Goal: Information Seeking & Learning: Check status

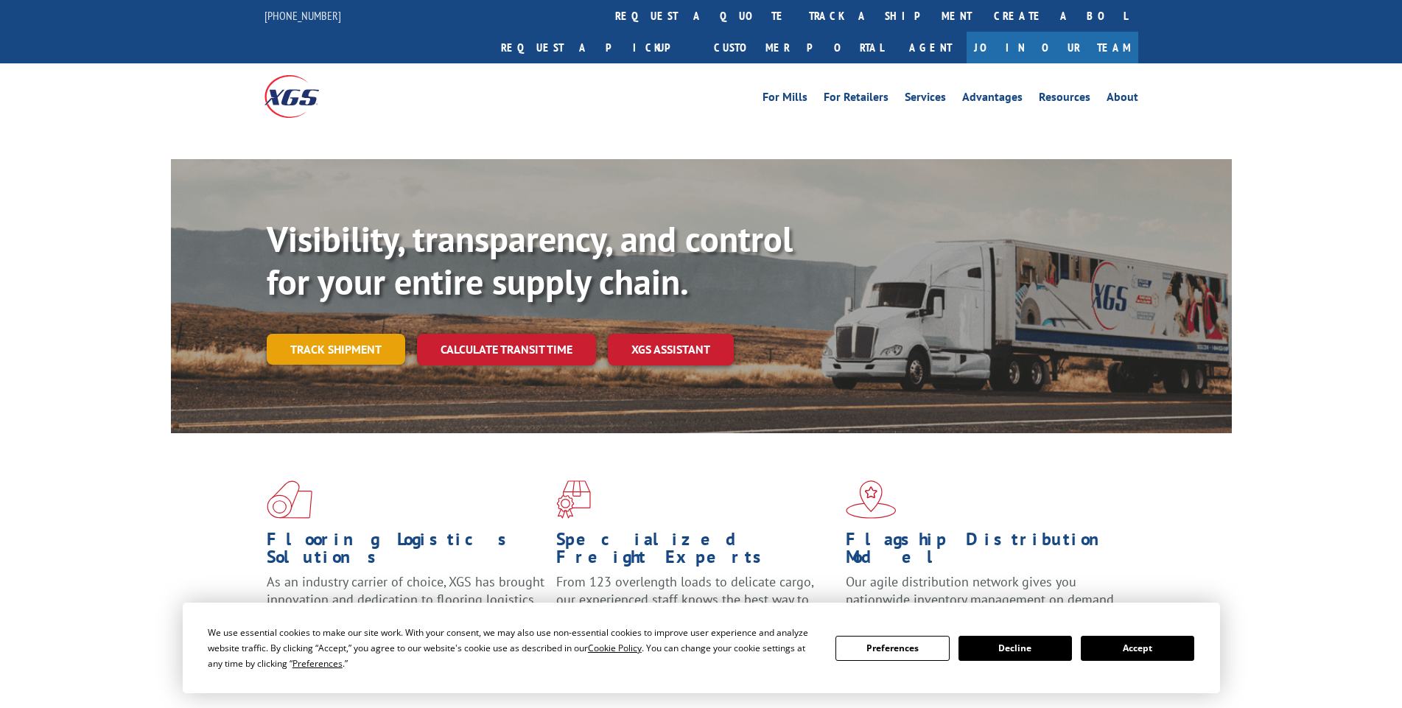
click at [332, 334] on link "Track shipment" at bounding box center [336, 349] width 138 height 31
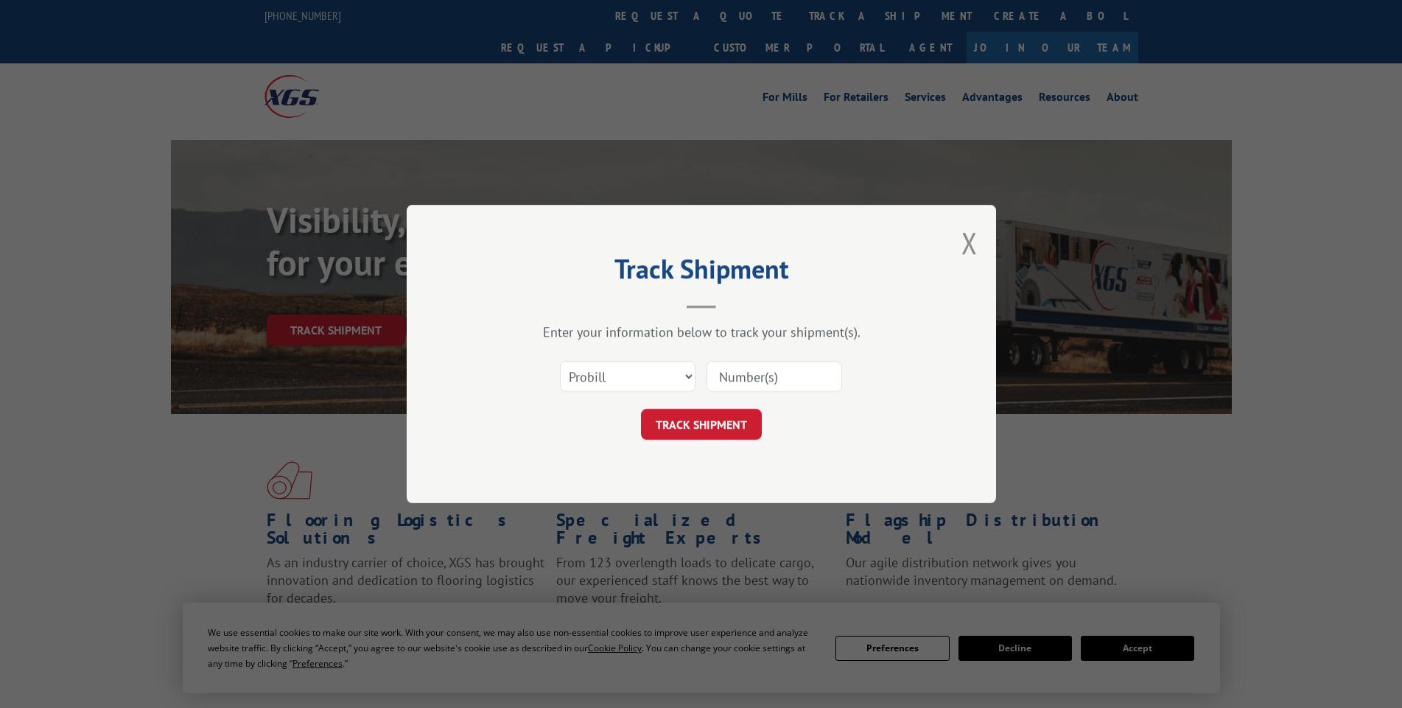
click at [666, 363] on select "Select category... Probill BOL PO" at bounding box center [628, 376] width 136 height 31
select select "bol"
click at [560, 361] on select "Select category... Probill BOL PO" at bounding box center [628, 376] width 136 height 31
paste input "6082631"
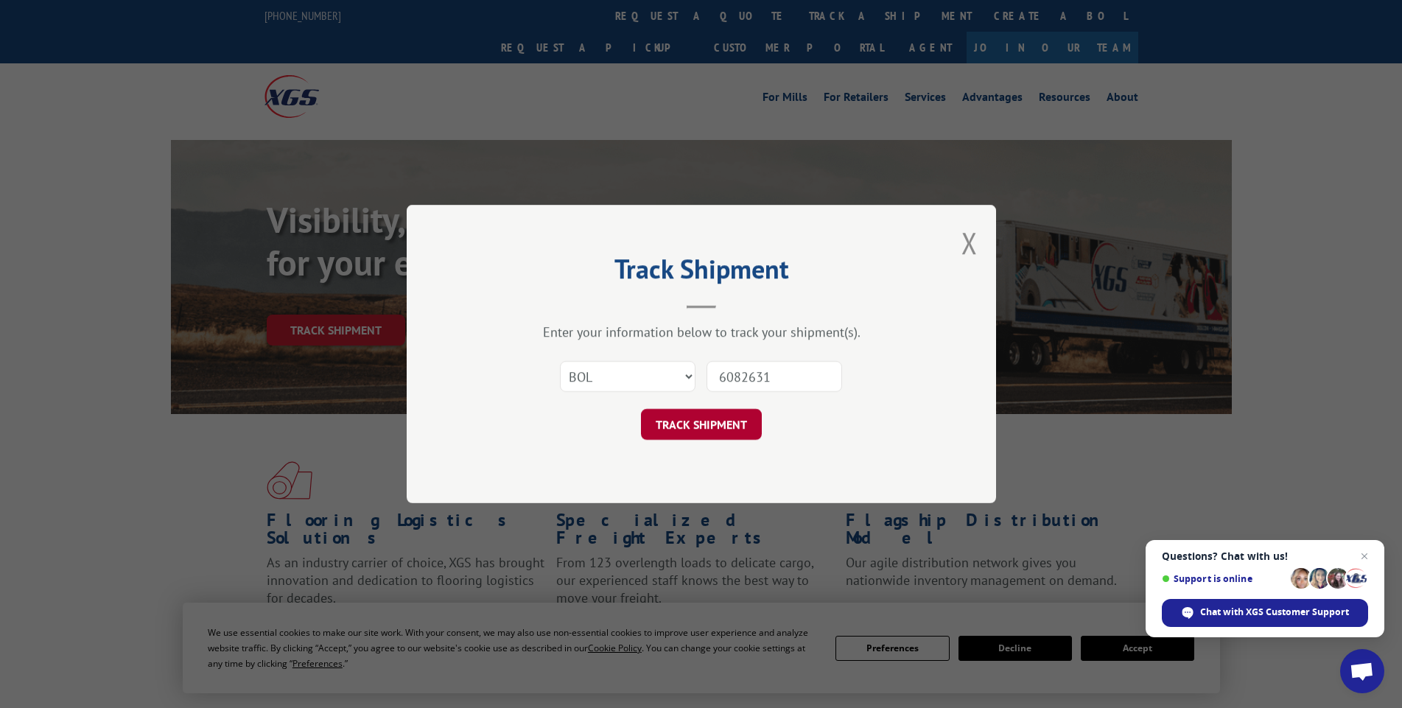
type input "6082631"
click at [681, 423] on button "TRACK SHIPMENT" at bounding box center [701, 424] width 121 height 31
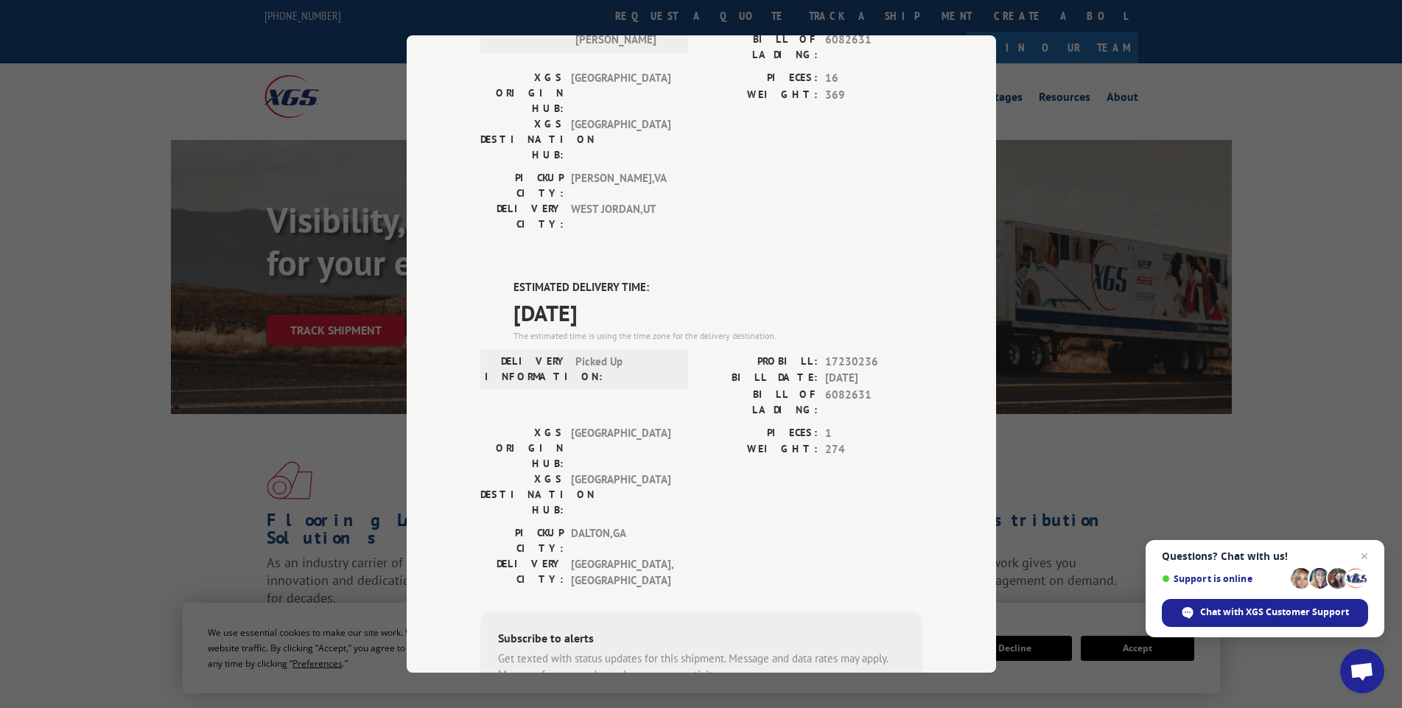
scroll to position [267, 0]
